Goal: Answer question/provide support: Answer question/provide support

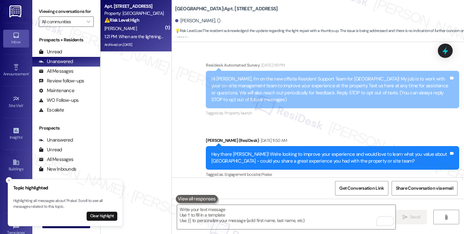
scroll to position [15268, 0]
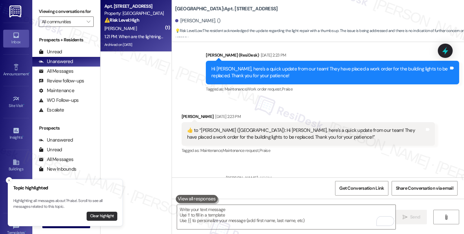
click at [107, 214] on button "Clear highlight" at bounding box center [102, 216] width 31 height 9
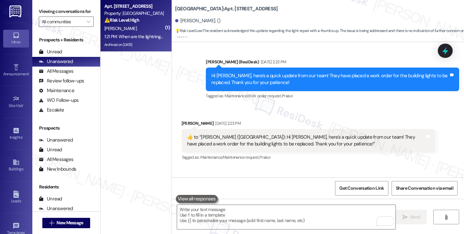
click at [237, 212] on div "Received via SMS [PERSON_NAME] 1:21 PM When are the lightning getting fixed..my…" at bounding box center [318, 234] width 292 height 45
click at [328, 195] on div "Hi [PERSON_NAME]! I hope you have a wonderful week ahead. If you need anything …" at bounding box center [339, 198] width 217 height 7
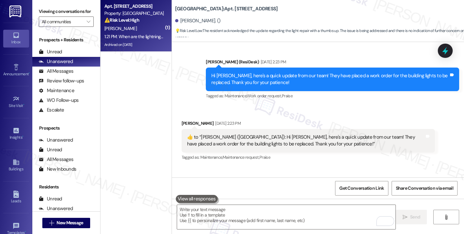
click at [328, 195] on div "Hi [PERSON_NAME]! I hope you have a wonderful week ahead. If you need anything …" at bounding box center [339, 198] width 217 height 7
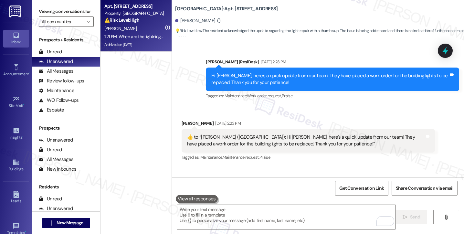
click at [265, 215] on textarea "To enrich screen reader interactions, please activate Accessibility in Grammarl…" at bounding box center [286, 217] width 218 height 24
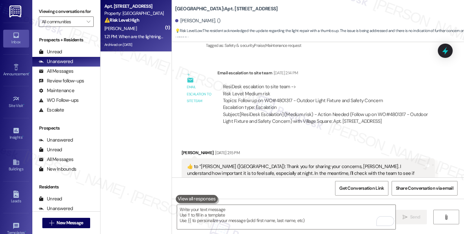
scroll to position [14873, 0]
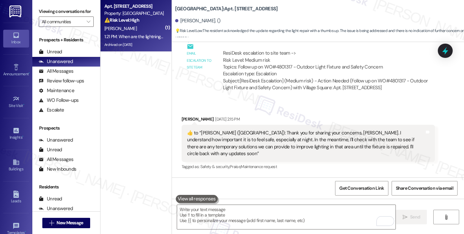
drag, startPoint x: 268, startPoint y: 131, endPoint x: 342, endPoint y: 133, distance: 74.0
click at [342, 205] on div "ResiDesk escalation reply -> Please handle: We have placed a work order for the…" at bounding box center [319, 218] width 193 height 27
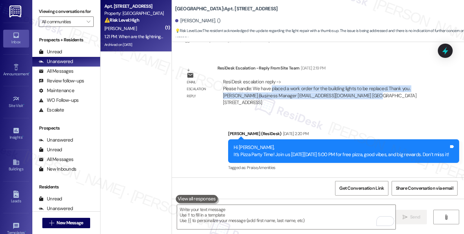
scroll to position [14970, 0]
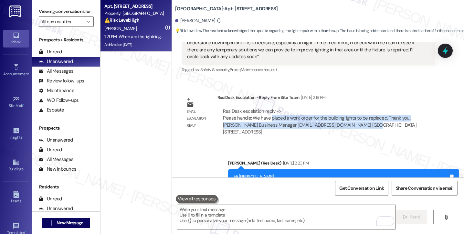
drag, startPoint x: 248, startPoint y: 97, endPoint x: 295, endPoint y: 107, distance: 47.8
click at [295, 173] on div "Hi [PERSON_NAME], It’s Pizza Party Time! Join us [DATE][DATE] 5:00 PM for free …" at bounding box center [340, 180] width 215 height 14
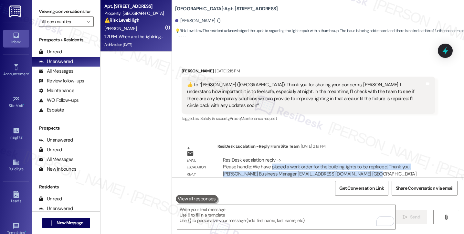
scroll to position [14873, 0]
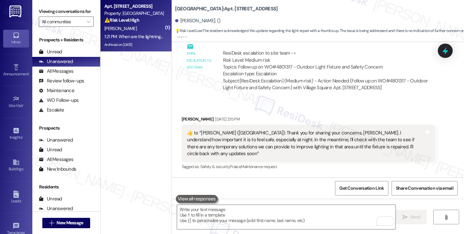
drag, startPoint x: 251, startPoint y: 125, endPoint x: 318, endPoint y: 125, distance: 67.2
click at [318, 205] on div "ResiDesk escalation reply -> Please handle: We have placed a work order for the…" at bounding box center [326, 219] width 208 height 28
click at [40, 6] on div "Viewing conversations for All communities " at bounding box center [66, 16] width 68 height 33
